Goal: Find specific page/section

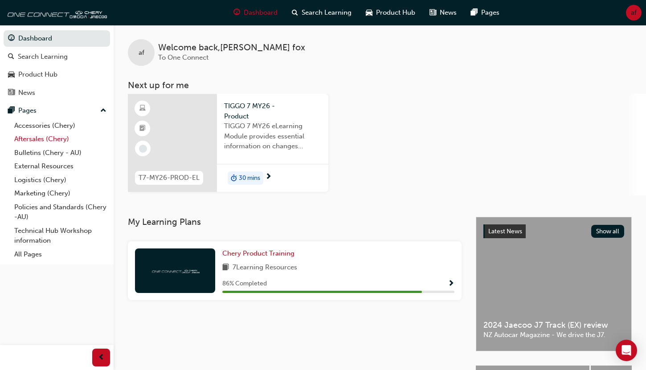
click at [34, 138] on link "Aftersales (Chery)" at bounding box center [60, 139] width 99 height 14
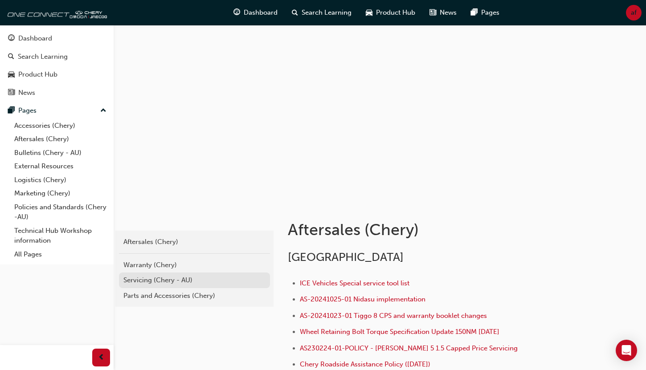
click at [151, 281] on div "Servicing (Chery - AU)" at bounding box center [194, 280] width 142 height 10
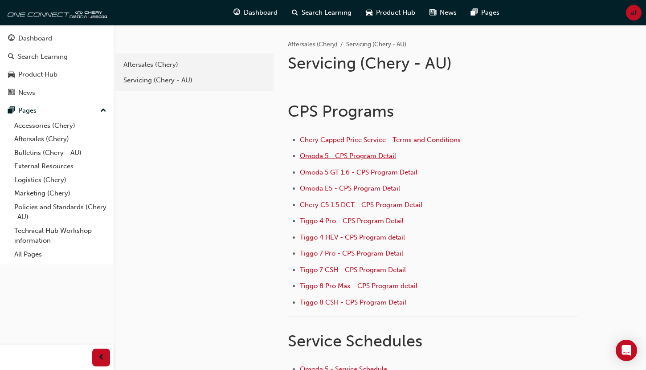
click at [347, 156] on span "Omoda 5 - CPS Program Detail" at bounding box center [348, 156] width 96 height 8
